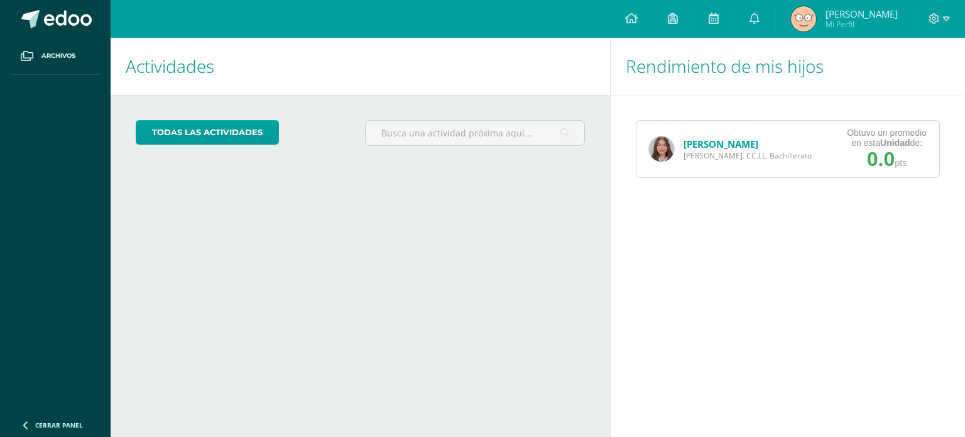
click at [667, 160] on img at bounding box center [661, 148] width 25 height 25
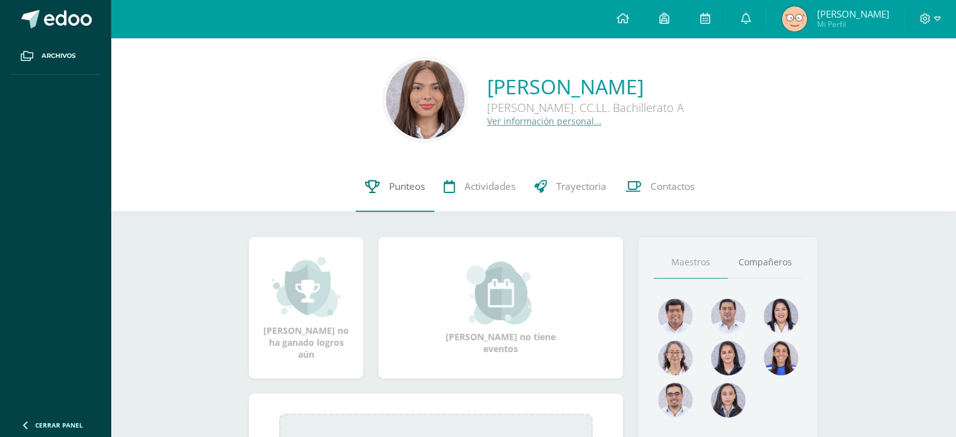
click at [389, 190] on span "Punteos" at bounding box center [407, 186] width 36 height 13
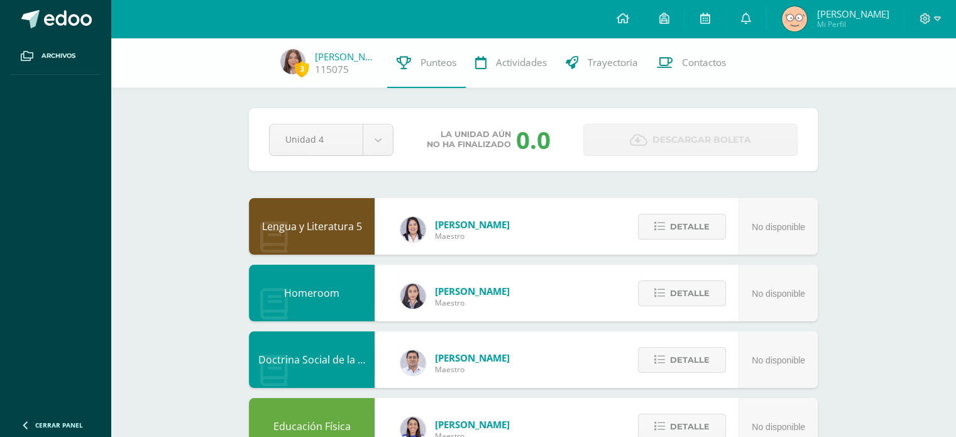
click at [381, 122] on div "Pendiente Unidad 4 Unidad 1 Unidad 2 Unidad 3 Unidad 4 La unidad aún no ha fina…" at bounding box center [533, 139] width 569 height 63
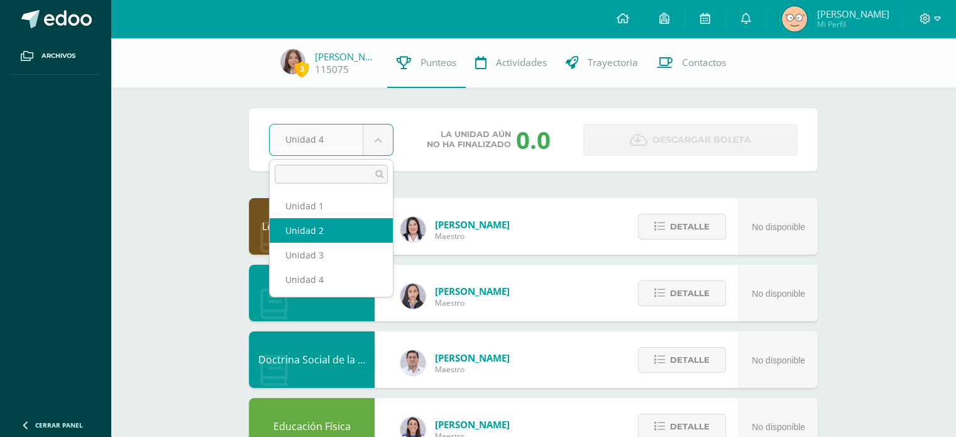
select select "Unidad 2"
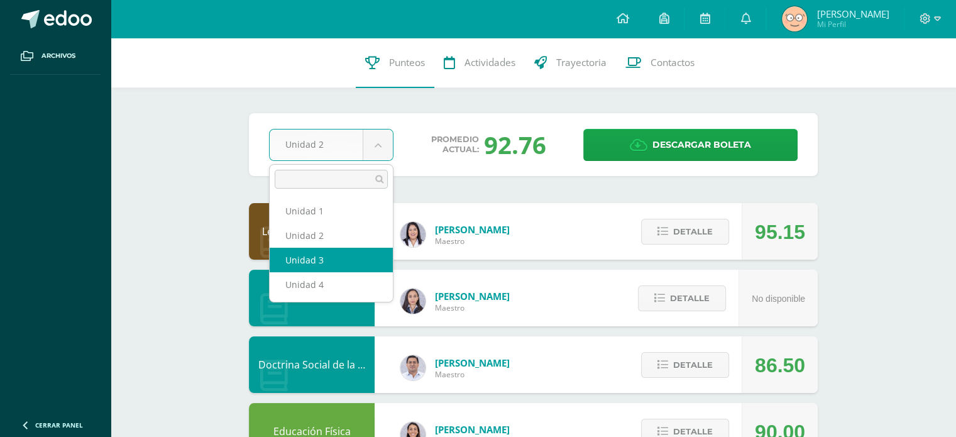
select select "Unidad 3"
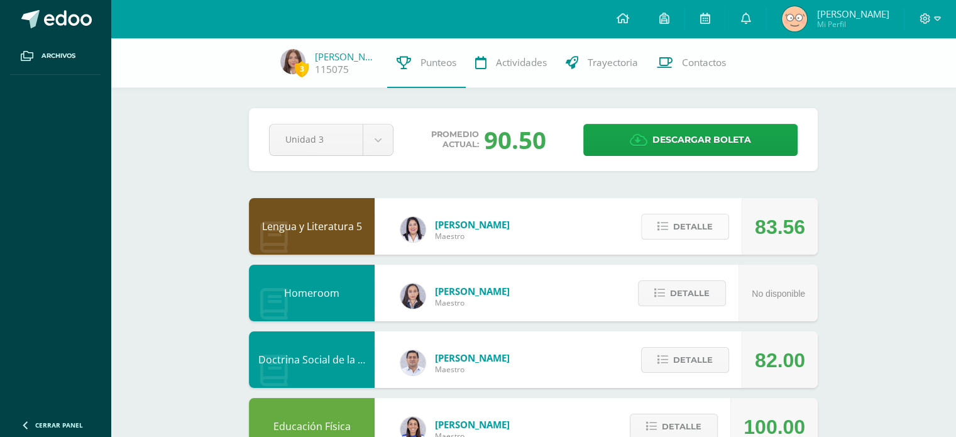
click at [684, 232] on span "Detalle" at bounding box center [693, 226] width 40 height 23
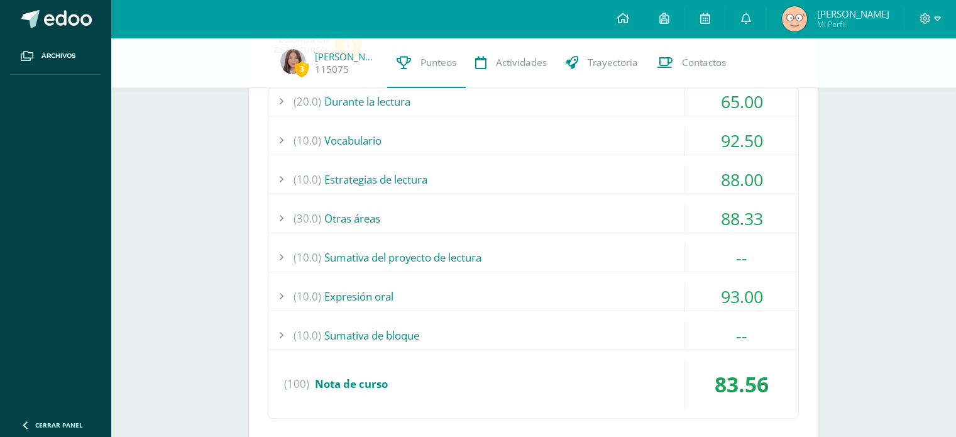
scroll to position [244, 0]
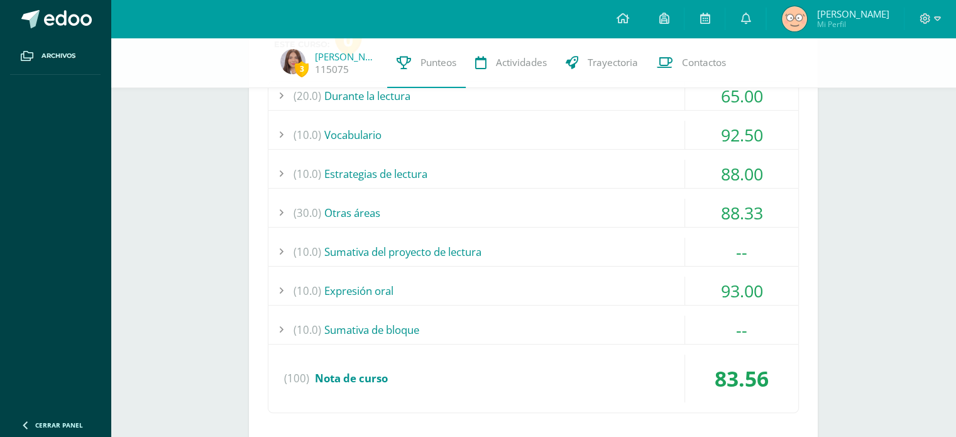
click at [603, 209] on div "(30.0) Otras áreas" at bounding box center [533, 213] width 530 height 28
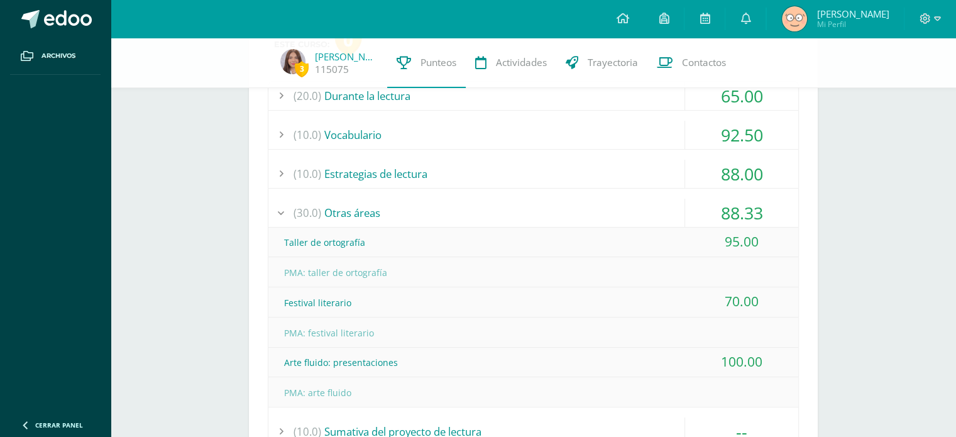
click at [603, 209] on div "(30.0) Otras áreas" at bounding box center [533, 213] width 530 height 28
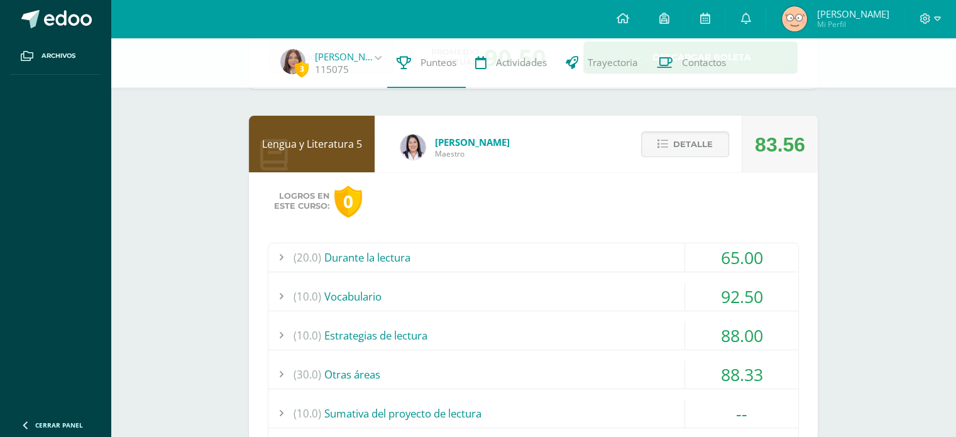
scroll to position [77, 0]
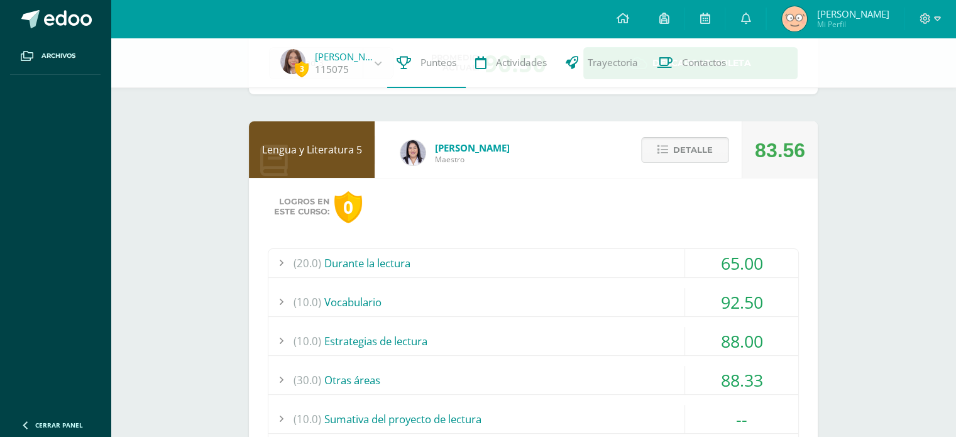
click at [687, 148] on span "Detalle" at bounding box center [693, 149] width 40 height 23
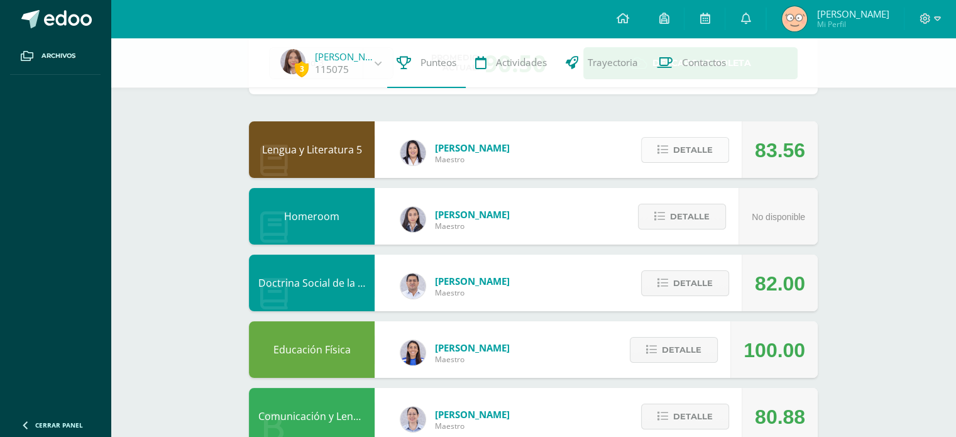
click at [704, 162] on button "Detalle" at bounding box center [685, 150] width 88 height 26
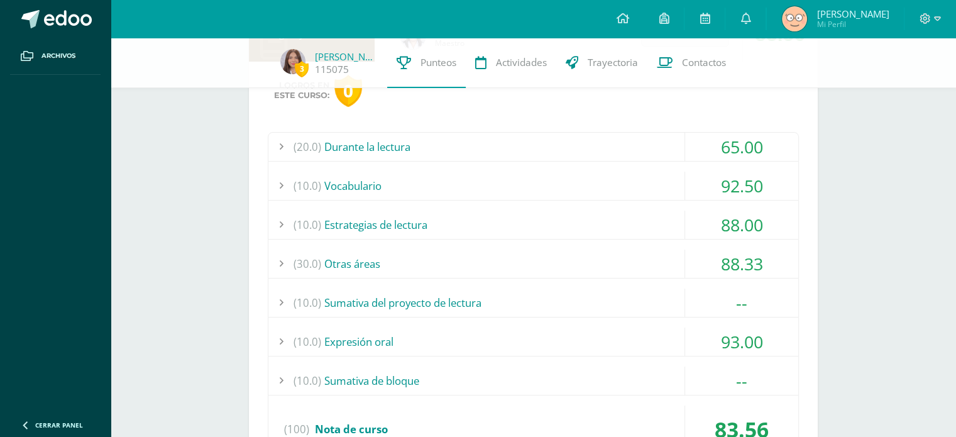
scroll to position [200, 0]
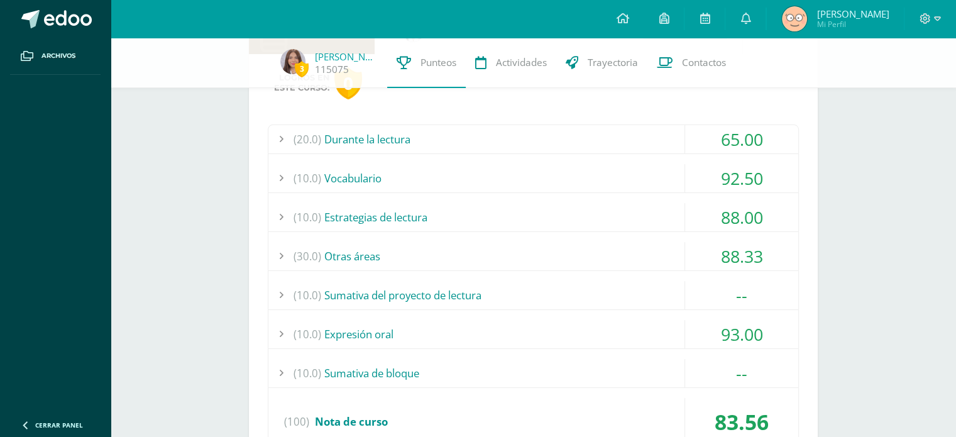
click at [764, 170] on div "92.50" at bounding box center [741, 178] width 113 height 28
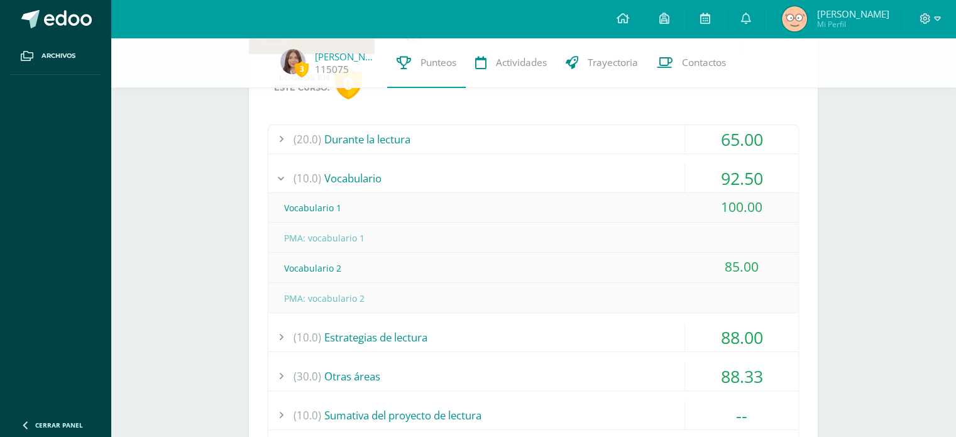
click at [764, 170] on div "92.50" at bounding box center [741, 178] width 113 height 28
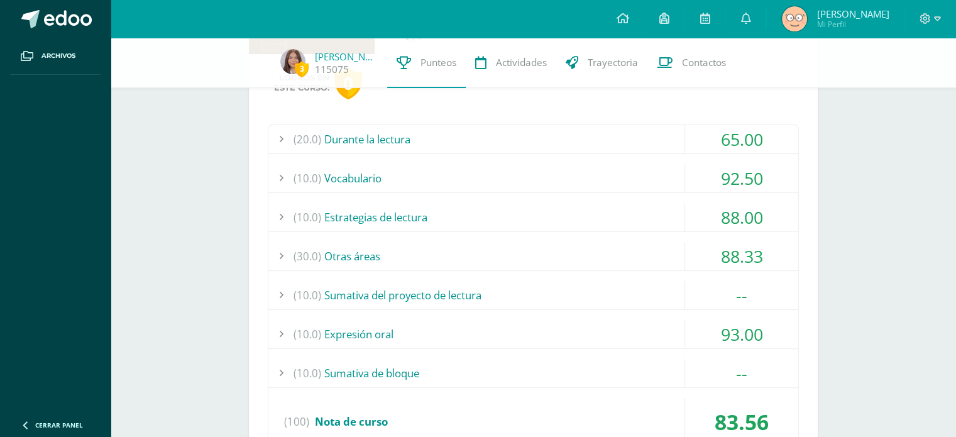
click at [753, 212] on div "88.00" at bounding box center [741, 217] width 113 height 28
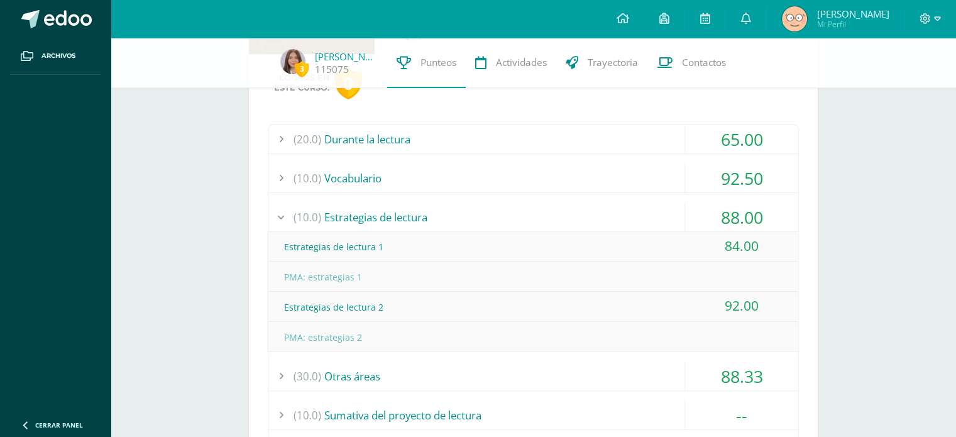
click at [753, 212] on div "88.00" at bounding box center [741, 217] width 113 height 28
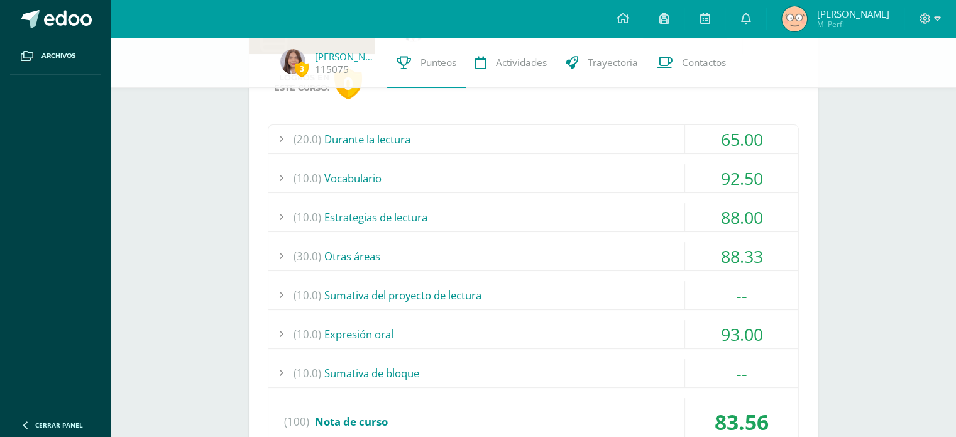
click at [739, 254] on div "88.33" at bounding box center [741, 256] width 113 height 28
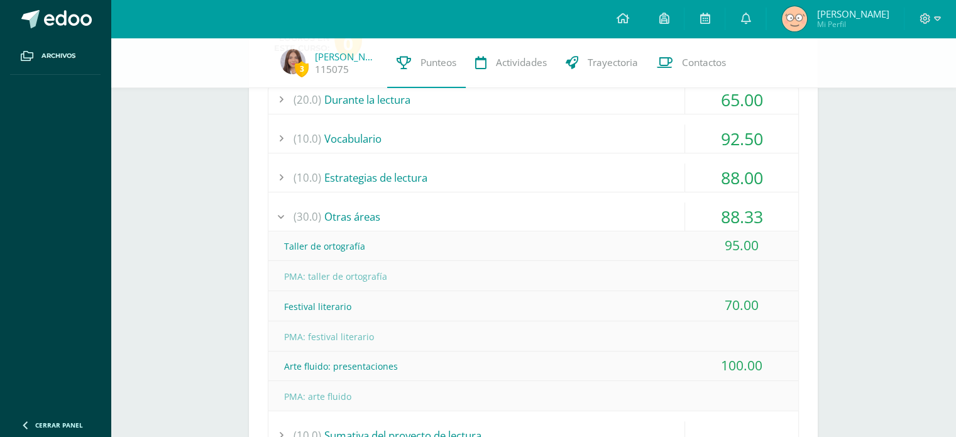
scroll to position [252, 0]
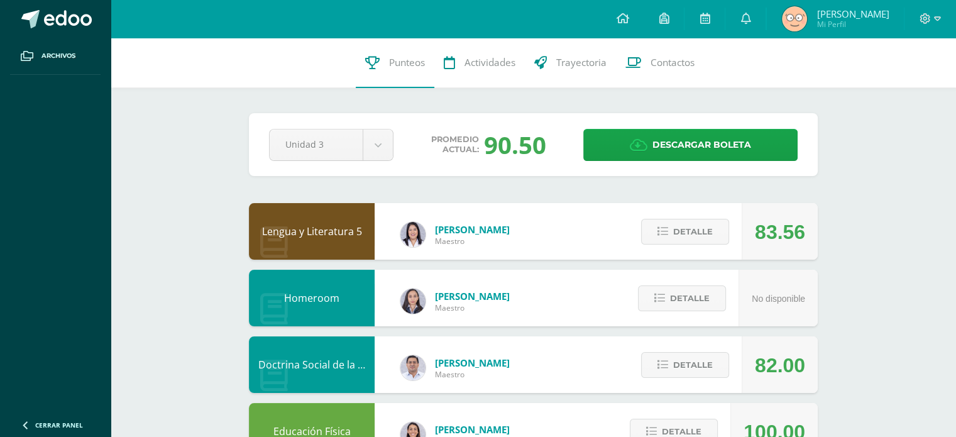
scroll to position [642, 0]
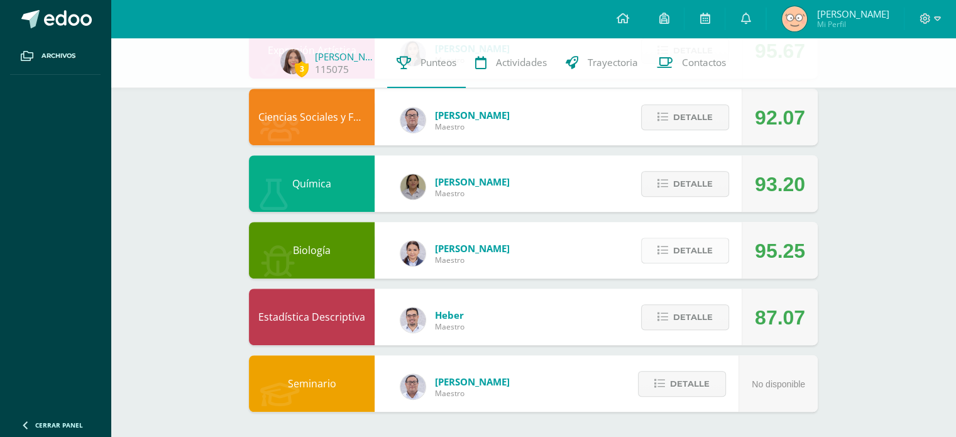
click at [722, 251] on button "Detalle" at bounding box center [685, 250] width 88 height 26
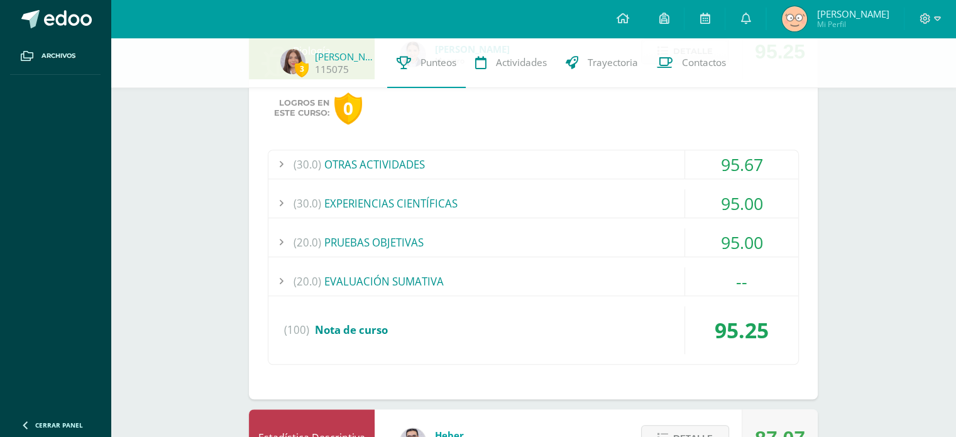
scroll to position [836, 0]
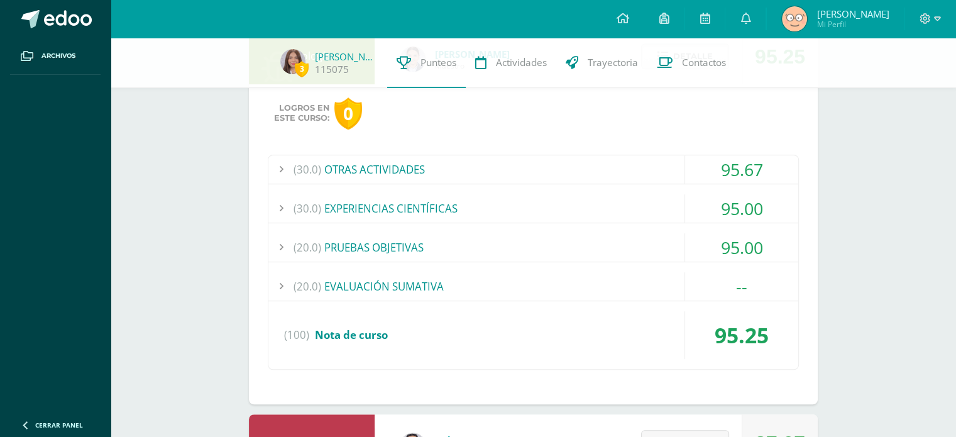
click at [609, 212] on div "(30.0) EXPERIENCIAS CIENTÍFICAS" at bounding box center [533, 208] width 530 height 28
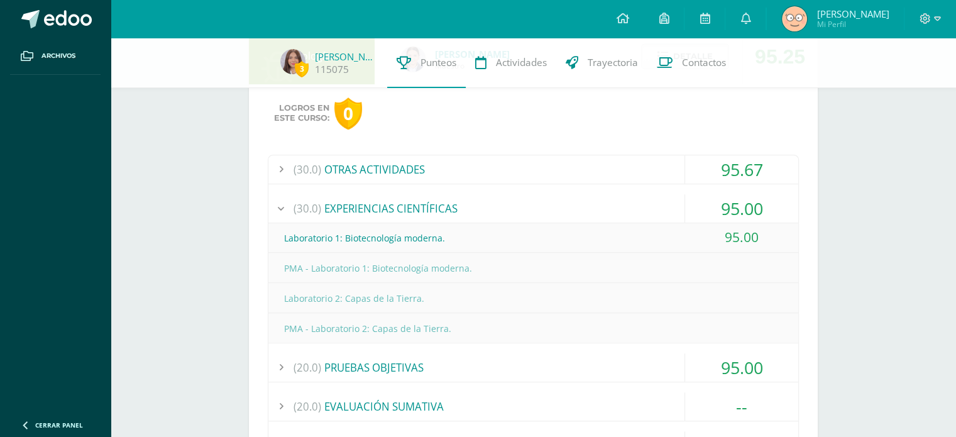
click at [609, 212] on div "(30.0) EXPERIENCIAS CIENTÍFICAS" at bounding box center [533, 208] width 530 height 28
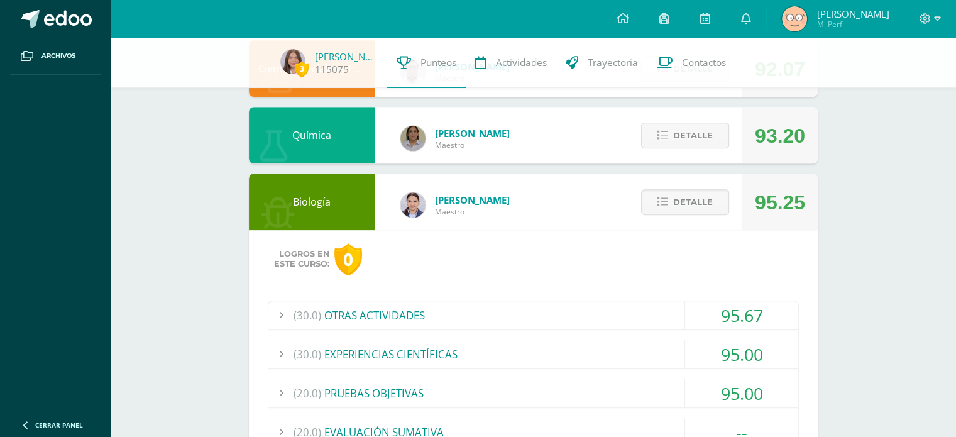
scroll to position [689, 0]
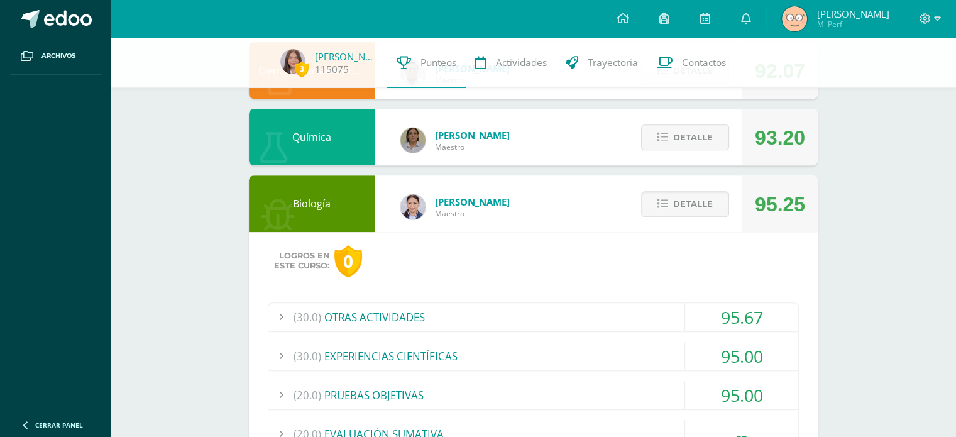
click at [708, 200] on span "Detalle" at bounding box center [693, 203] width 40 height 23
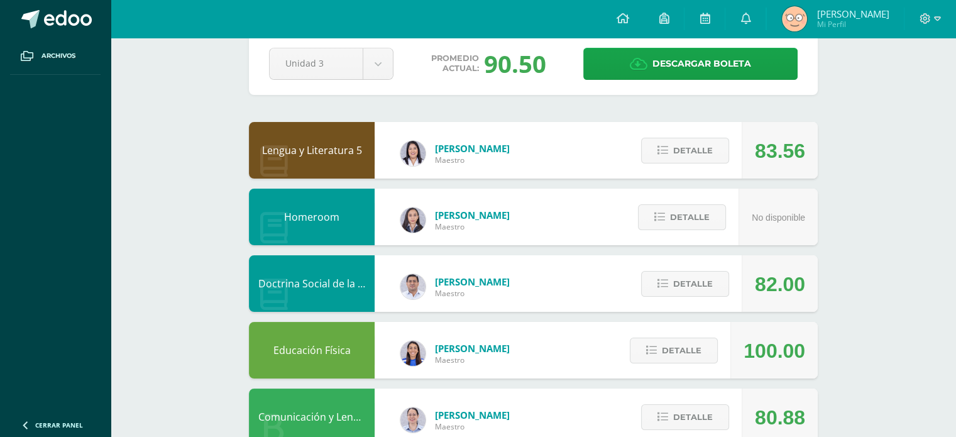
scroll to position [0, 0]
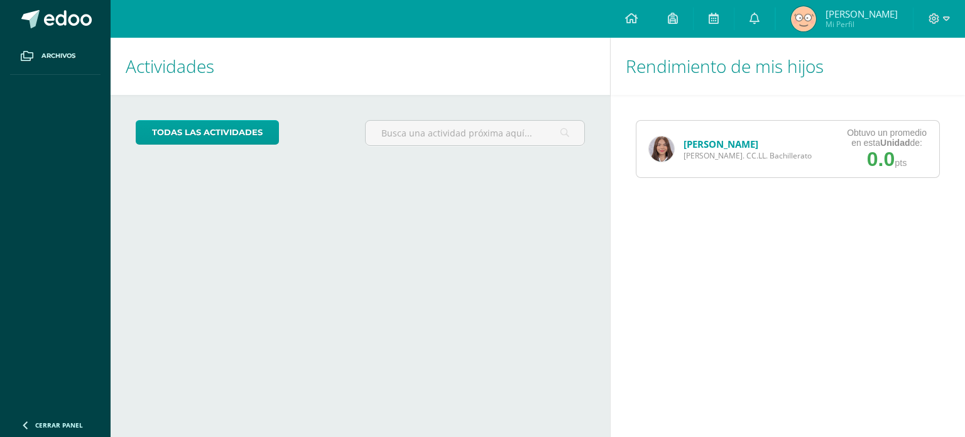
click at [666, 148] on img at bounding box center [661, 148] width 25 height 25
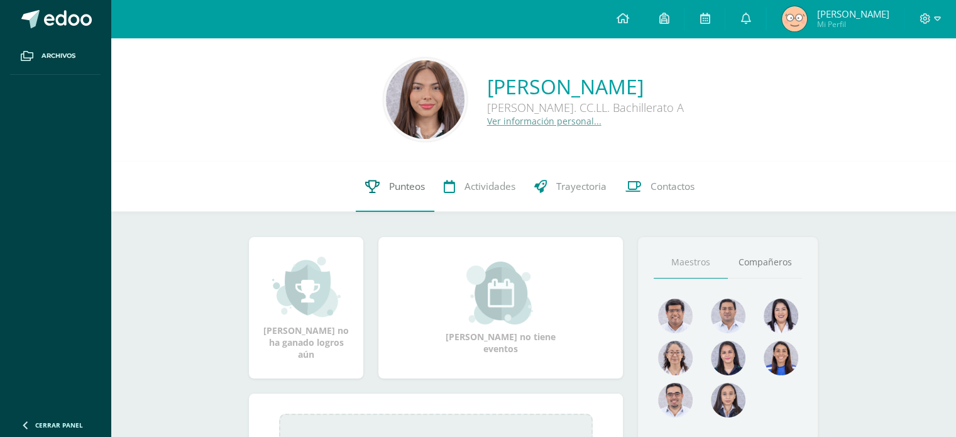
click at [411, 187] on span "Punteos" at bounding box center [407, 186] width 36 height 13
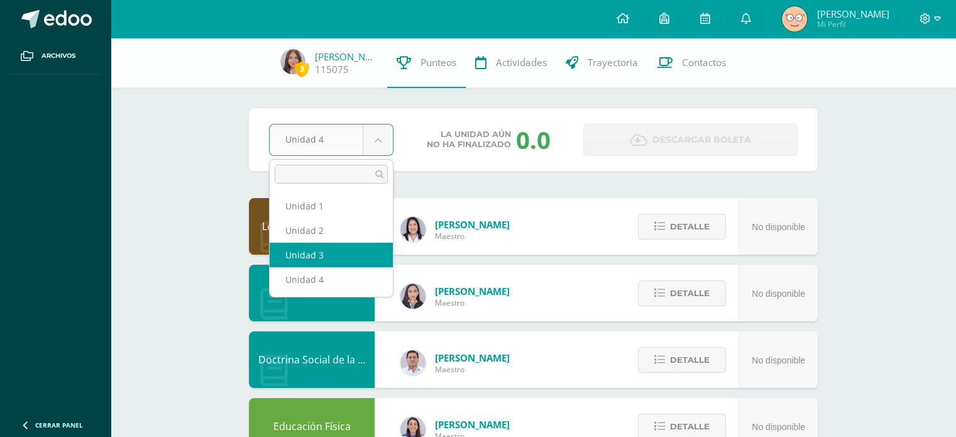
select select "Unidad 3"
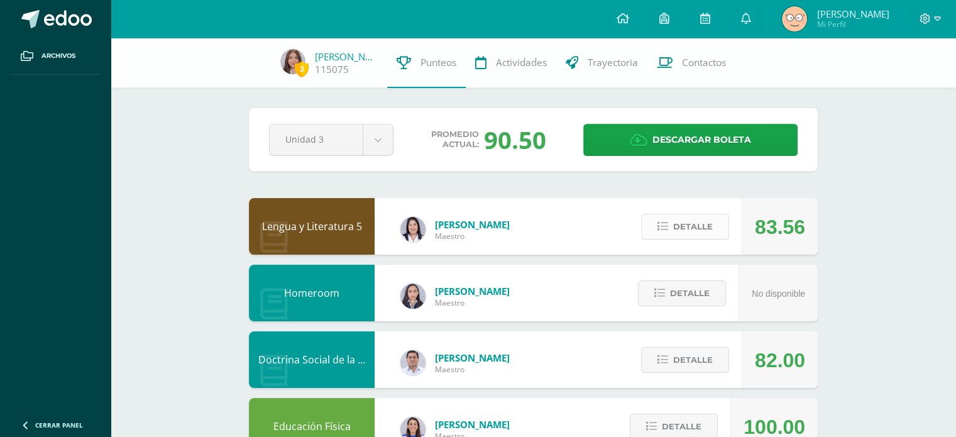
click at [688, 226] on span "Detalle" at bounding box center [693, 226] width 40 height 23
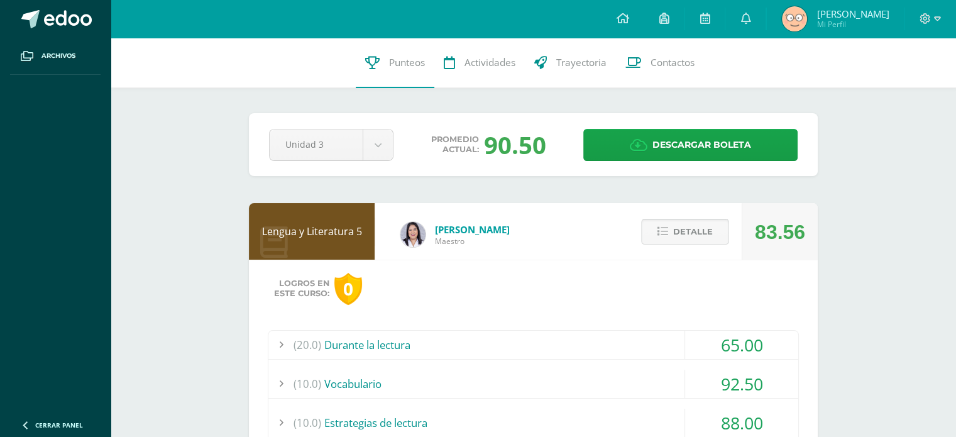
click at [689, 231] on span "Detalle" at bounding box center [693, 231] width 40 height 23
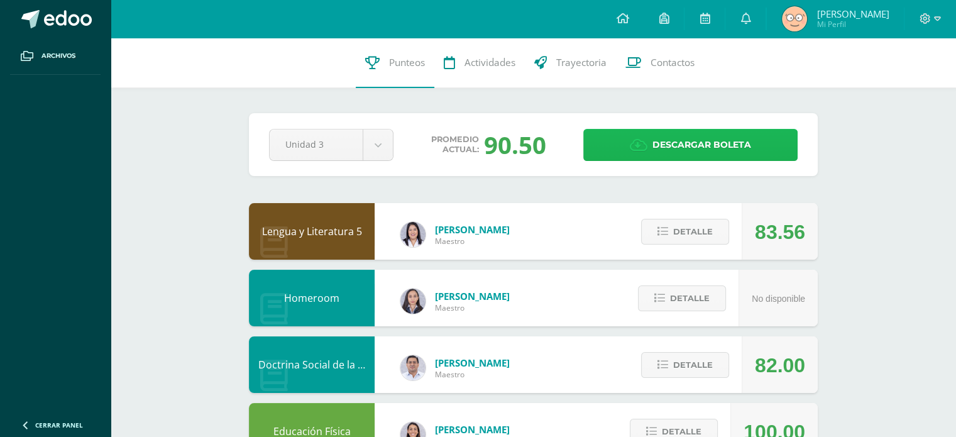
click at [743, 135] on span "Descargar boleta" at bounding box center [701, 144] width 99 height 31
